Goal: Find contact information: Find contact information

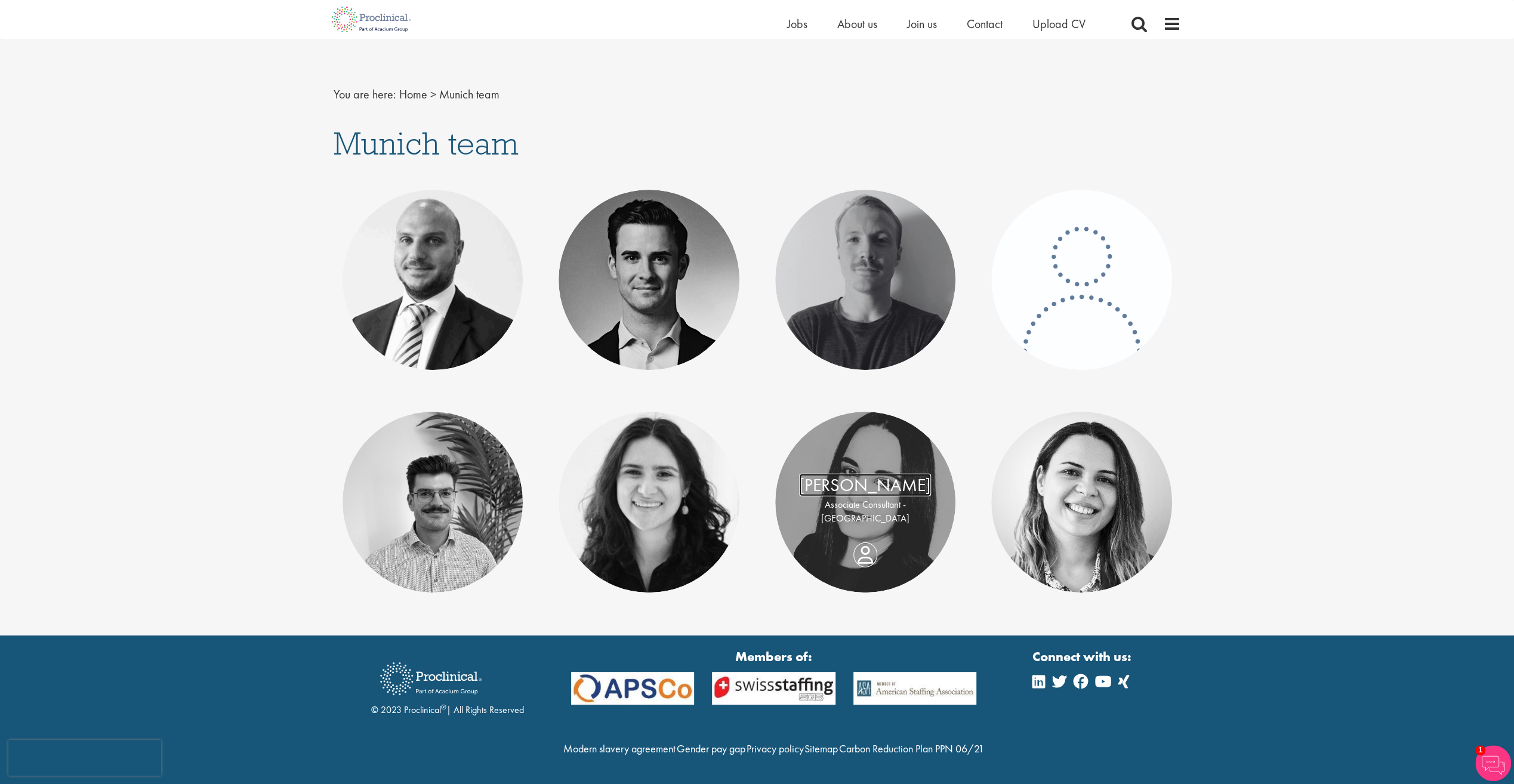
click at [853, 482] on link "[PERSON_NAME]" at bounding box center [864, 485] width 132 height 22
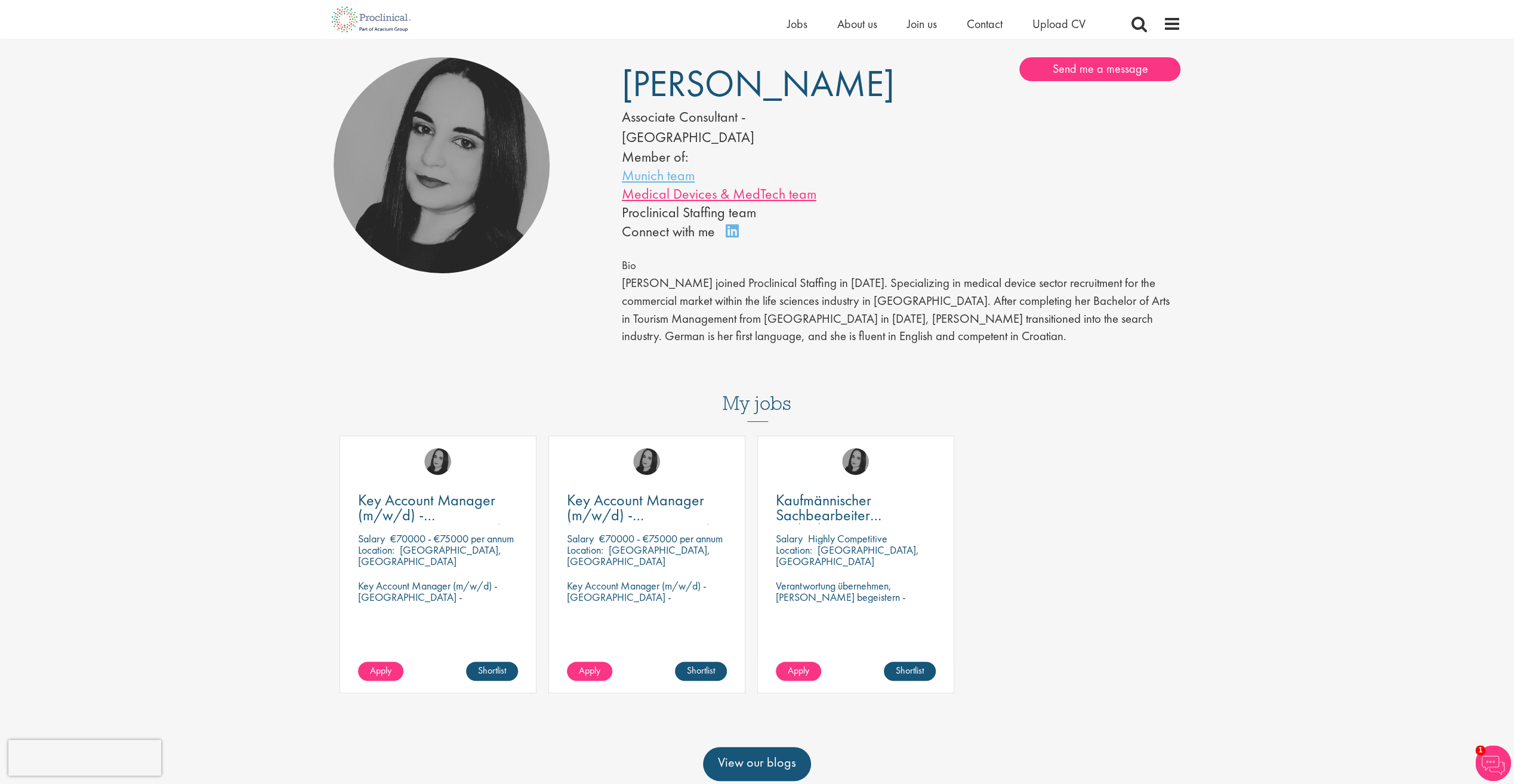
scroll to position [59, 0]
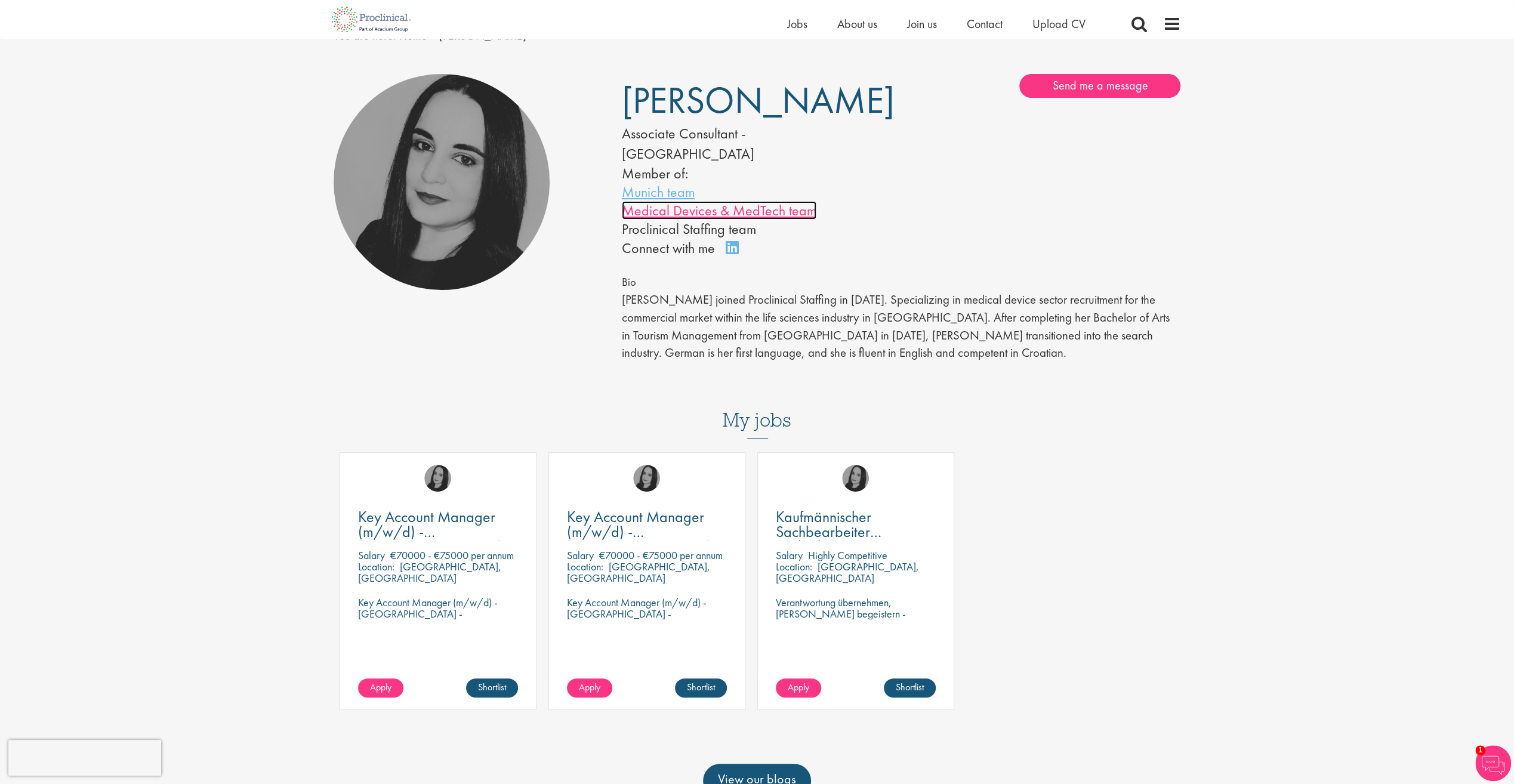
click at [746, 201] on link "Medical Devices & MedTech team" at bounding box center [720, 209] width 195 height 18
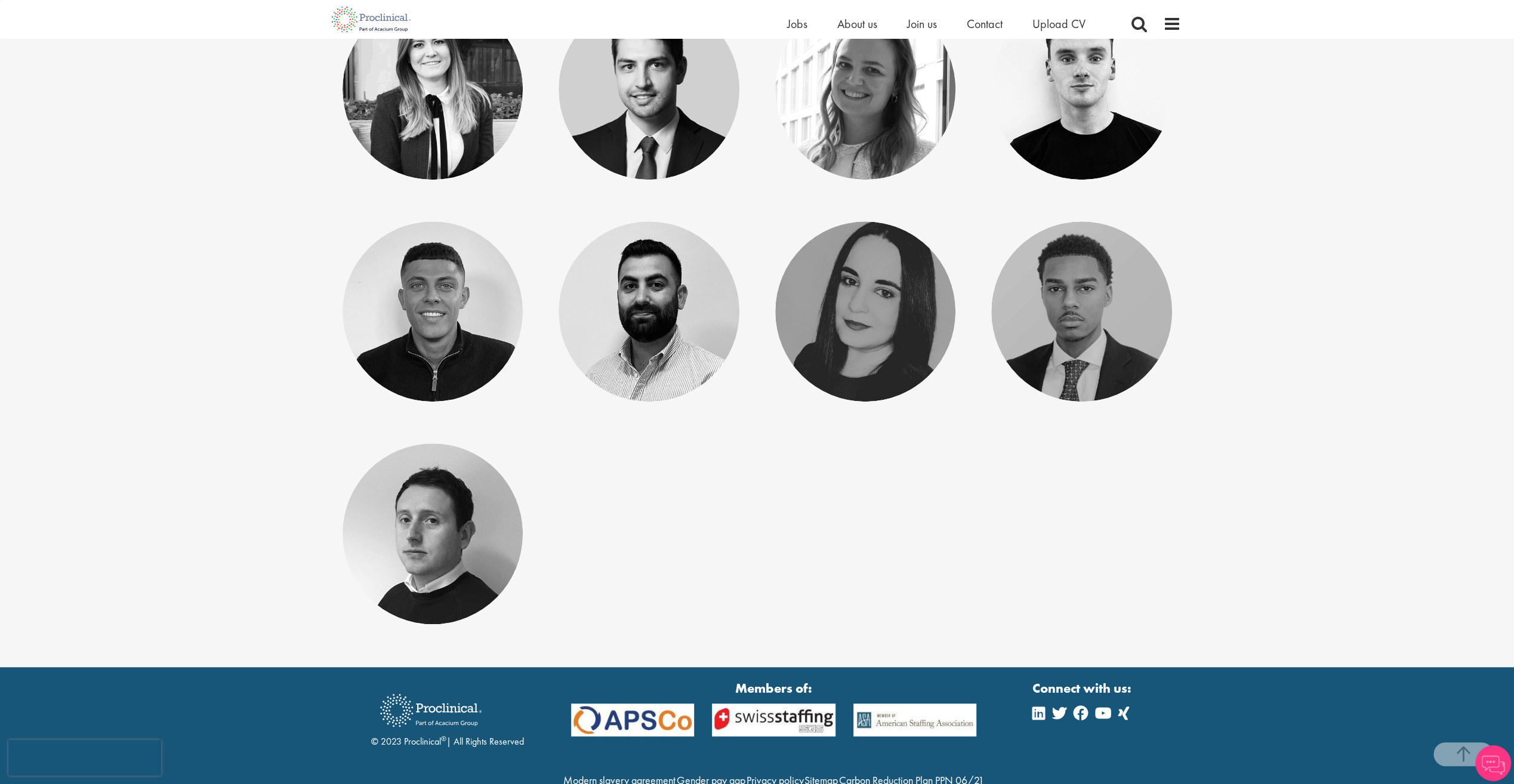
scroll to position [893, 0]
